Goal: Transaction & Acquisition: Book appointment/travel/reservation

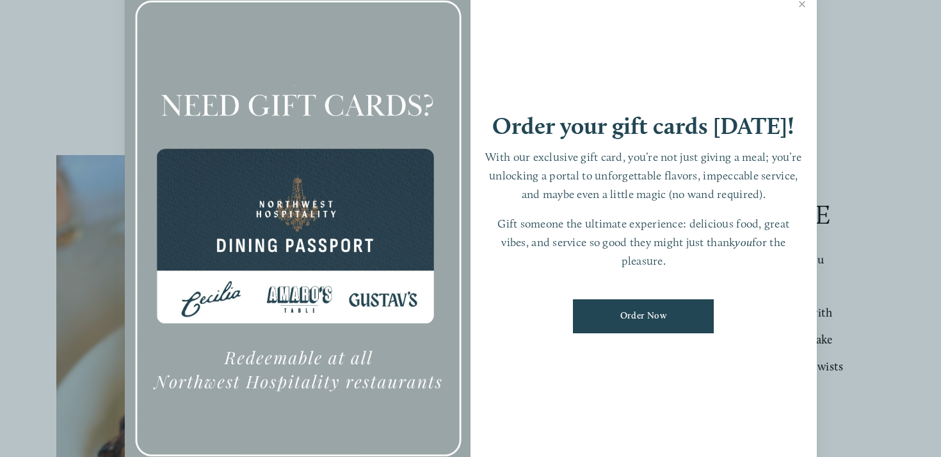
scroll to position [148, 0]
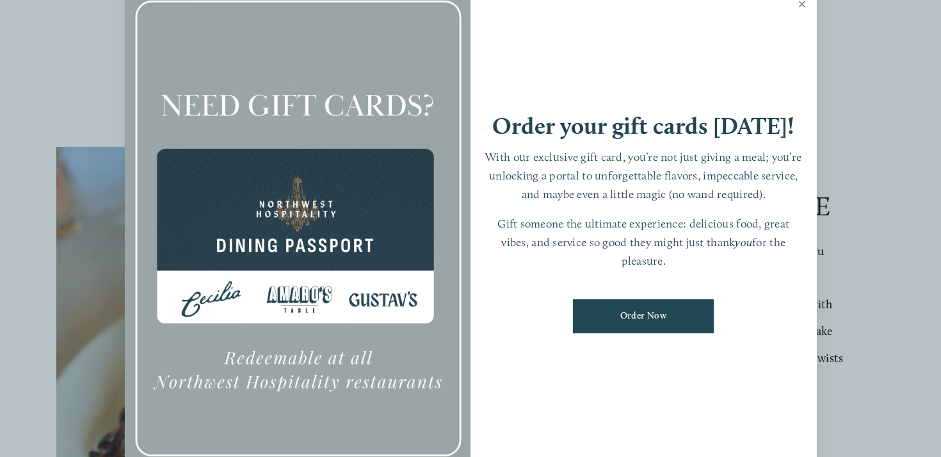
click at [800, 8] on link "Close" at bounding box center [802, 6] width 25 height 36
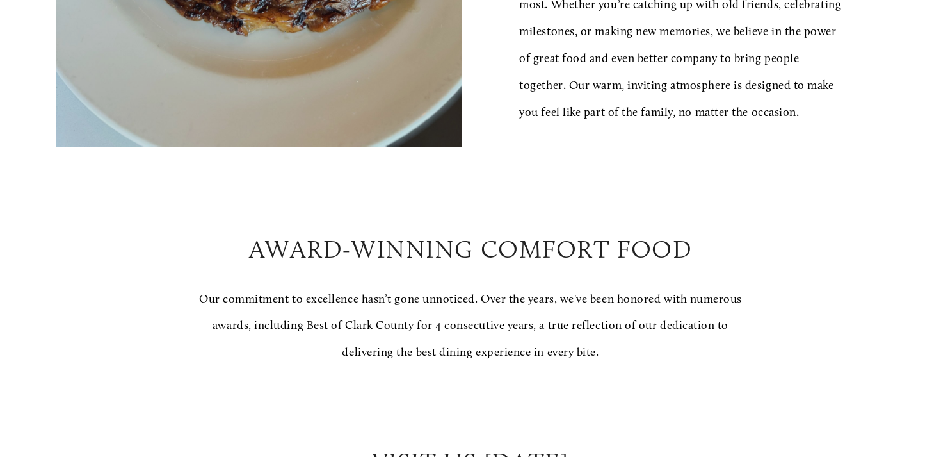
scroll to position [0, 0]
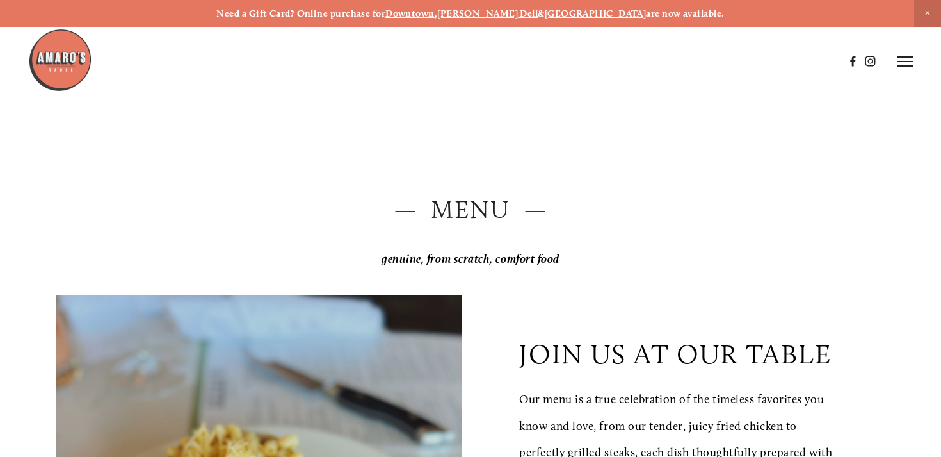
click at [899, 73] on header "Menu Order Now Visit Gallery 0" at bounding box center [470, 61] width 885 height 122
click at [902, 63] on icon at bounding box center [905, 62] width 15 height 12
click at [820, 63] on span "Reserve" at bounding box center [826, 61] width 29 height 11
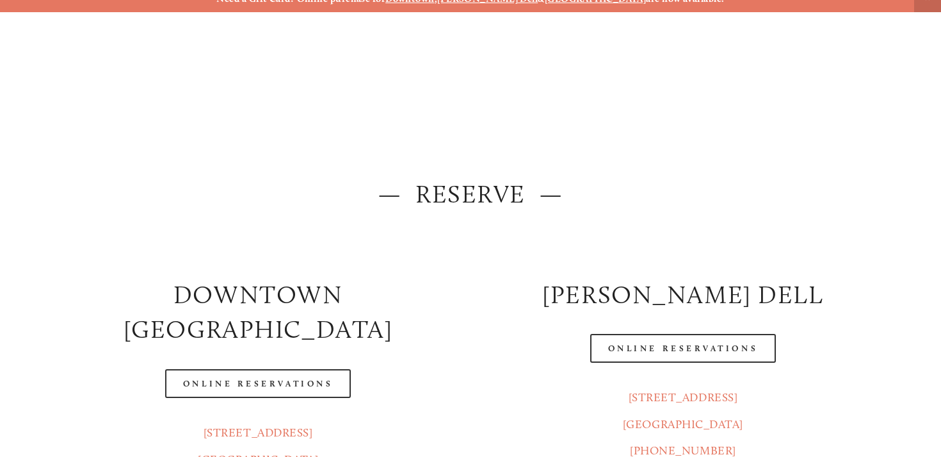
scroll to position [45, 0]
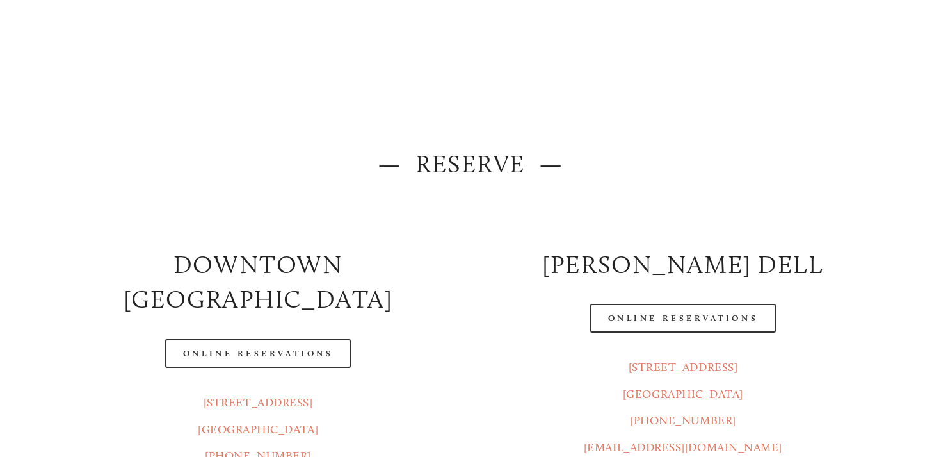
click at [658, 336] on div "Online Reservations" at bounding box center [683, 318] width 425 height 51
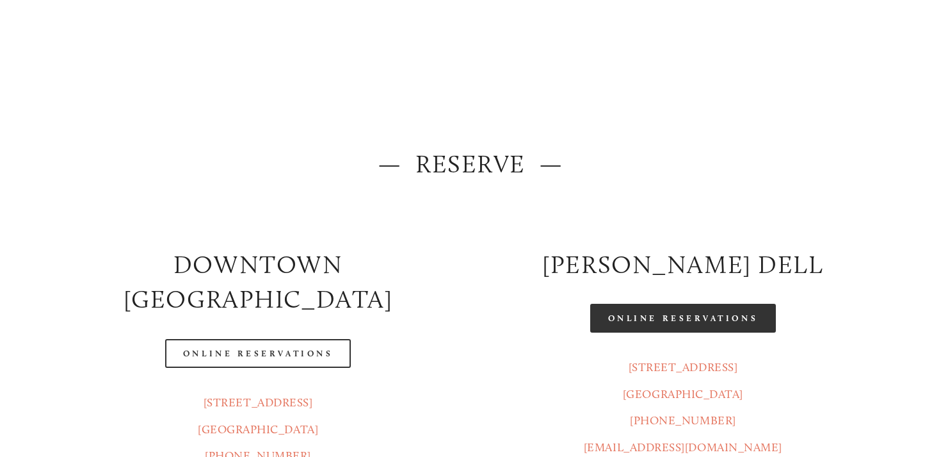
click at [682, 329] on link "Online Reservations" at bounding box center [683, 318] width 186 height 29
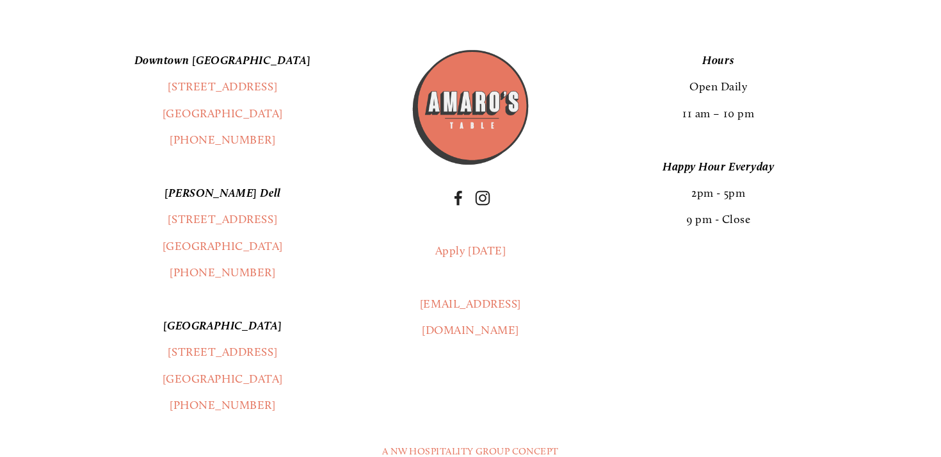
scroll to position [2926, 0]
